Goal: Information Seeking & Learning: Learn about a topic

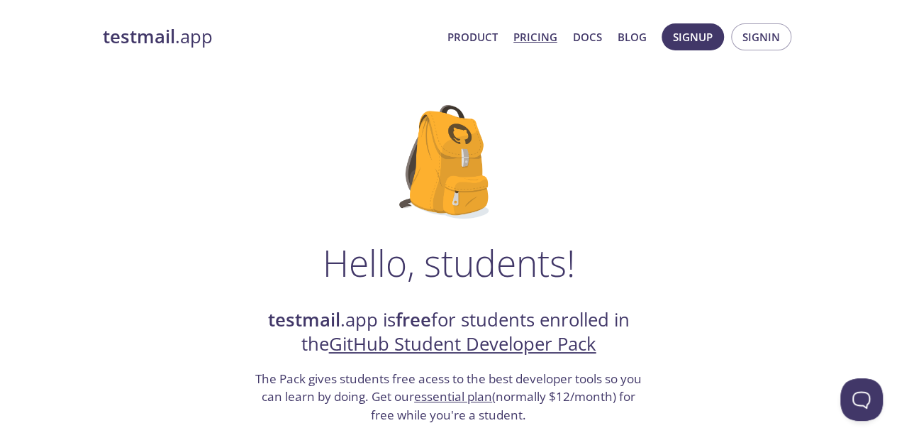
click at [541, 35] on link "Pricing" at bounding box center [535, 37] width 44 height 18
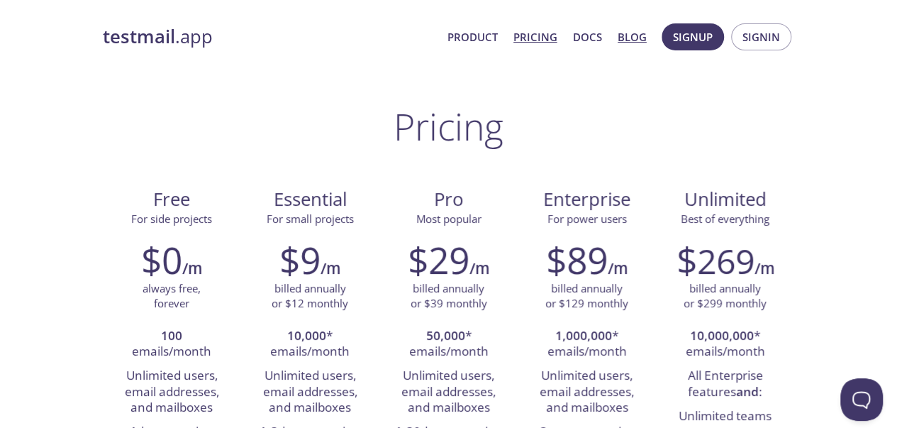
click at [624, 36] on link "Blog" at bounding box center [632, 37] width 29 height 18
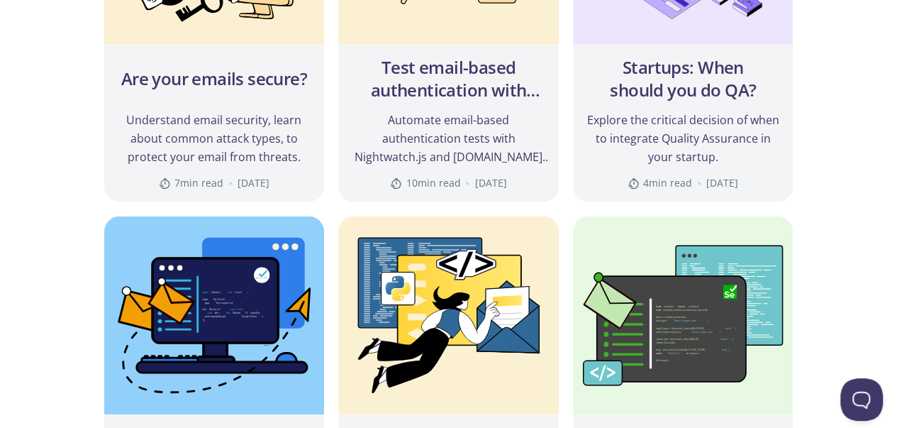
scroll to position [1181, 0]
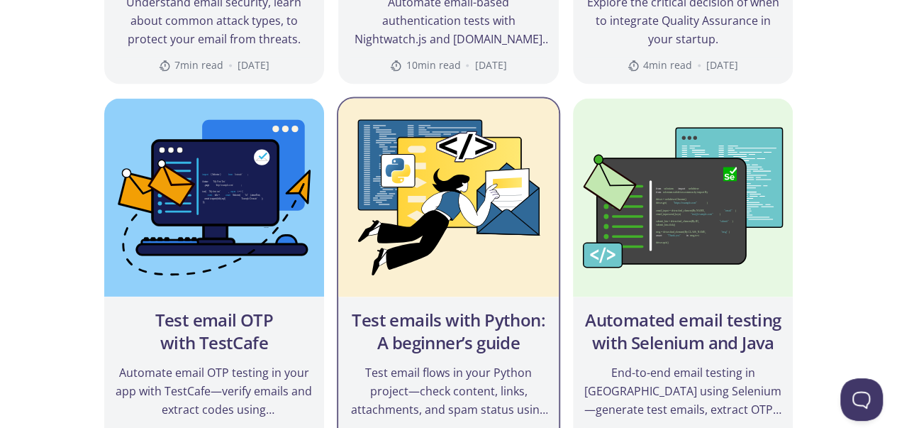
click at [474, 240] on img at bounding box center [448, 197] width 221 height 199
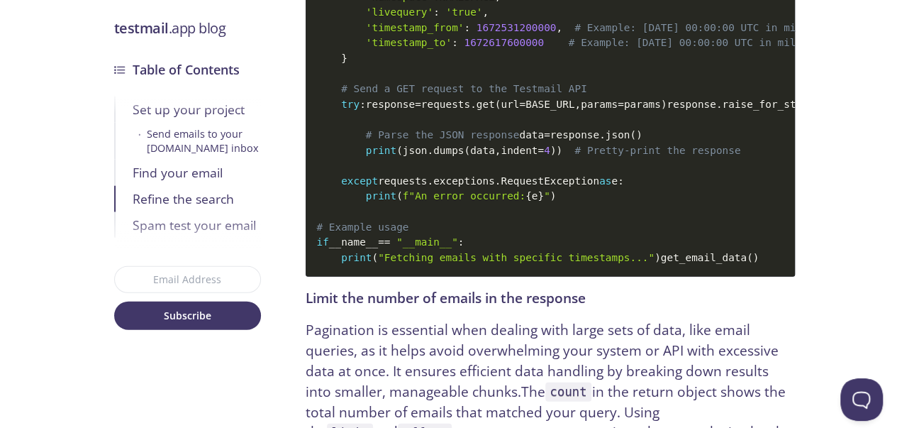
scroll to position [4609, 0]
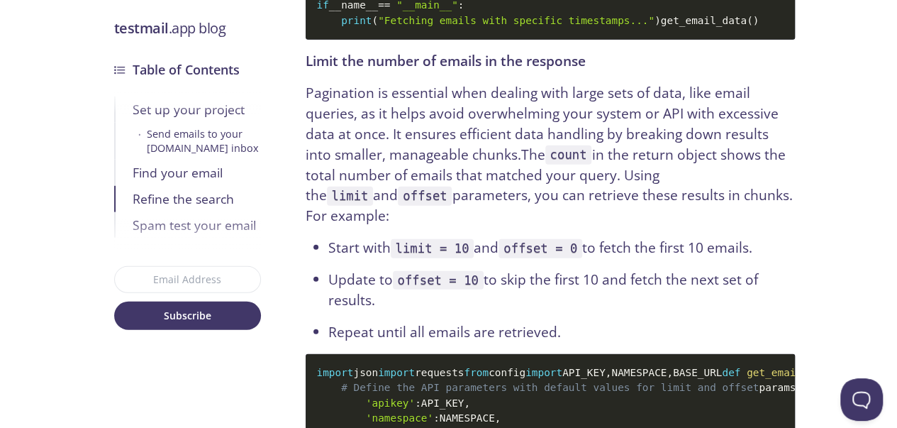
drag, startPoint x: 616, startPoint y: 243, endPoint x: 453, endPoint y: 273, distance: 165.1
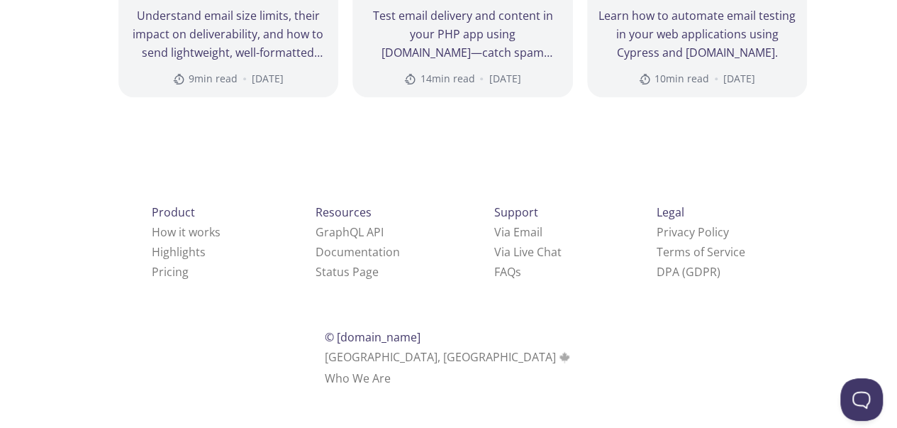
scroll to position [6844, 0]
